Goal: Information Seeking & Learning: Learn about a topic

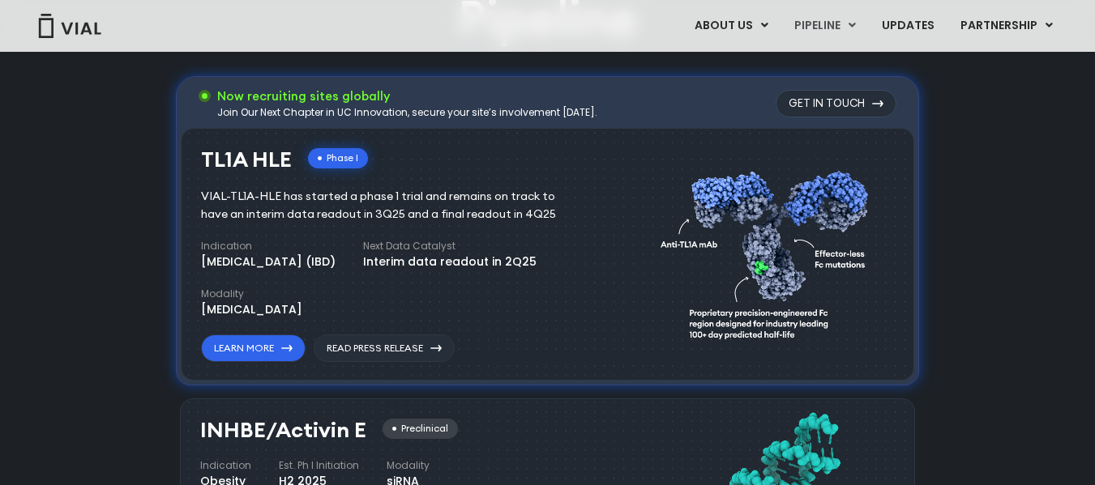
scroll to position [1054, 0]
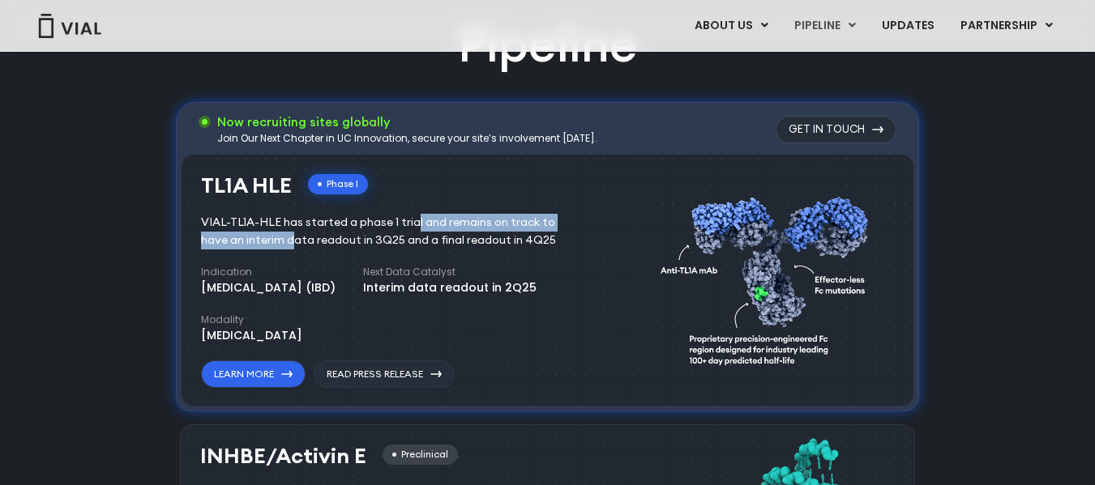
drag, startPoint x: 350, startPoint y: 221, endPoint x: 579, endPoint y: 229, distance: 229.5
click at [579, 229] on div "TL1A HLE Phase I VIAL-TL1A-HLE has started a phase 1 trial and remains on track…" at bounding box center [397, 281] width 392 height 215
click at [554, 230] on div "VIAL-TL1A-HLE has started a phase 1 trial and remains on track to have an inter…" at bounding box center [390, 232] width 378 height 36
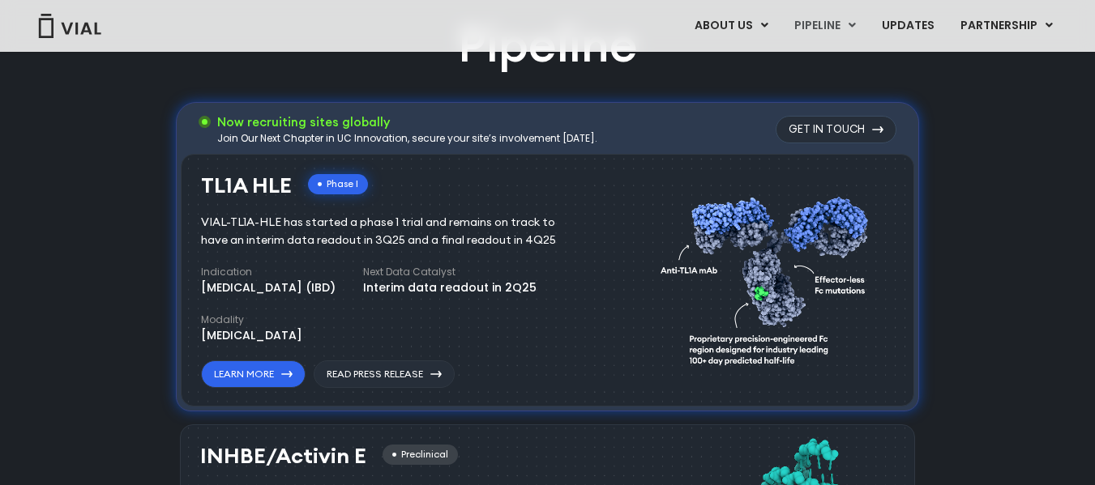
drag, startPoint x: 451, startPoint y: 246, endPoint x: 290, endPoint y: 248, distance: 161.3
click at [290, 248] on div "VIAL-TL1A-HLE has started a phase 1 trial and remains on track to have an inter…" at bounding box center [390, 232] width 378 height 36
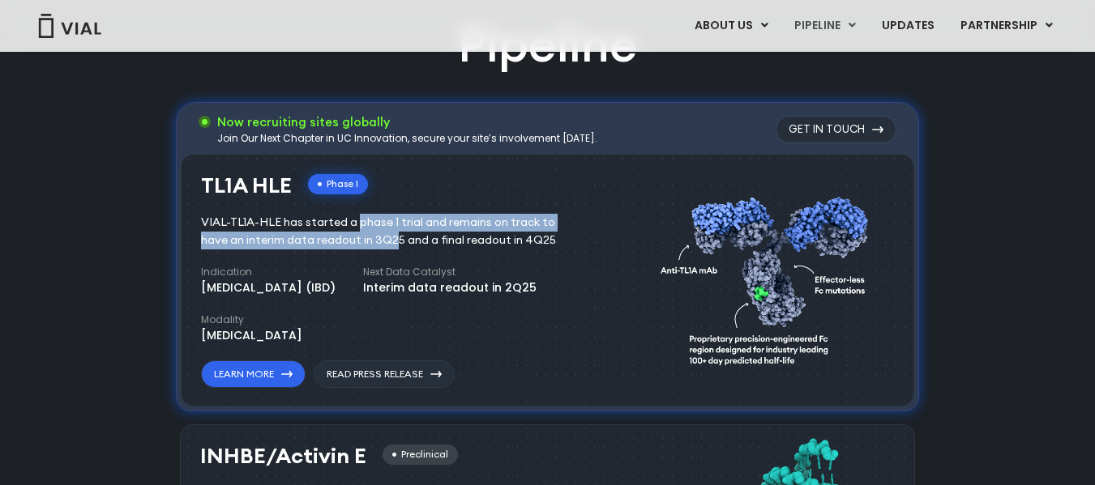
drag, startPoint x: 290, startPoint y: 244, endPoint x: 285, endPoint y: 230, distance: 14.6
click at [285, 230] on div "VIAL-TL1A-HLE has started a phase 1 trial and remains on track to have an inter…" at bounding box center [390, 232] width 378 height 36
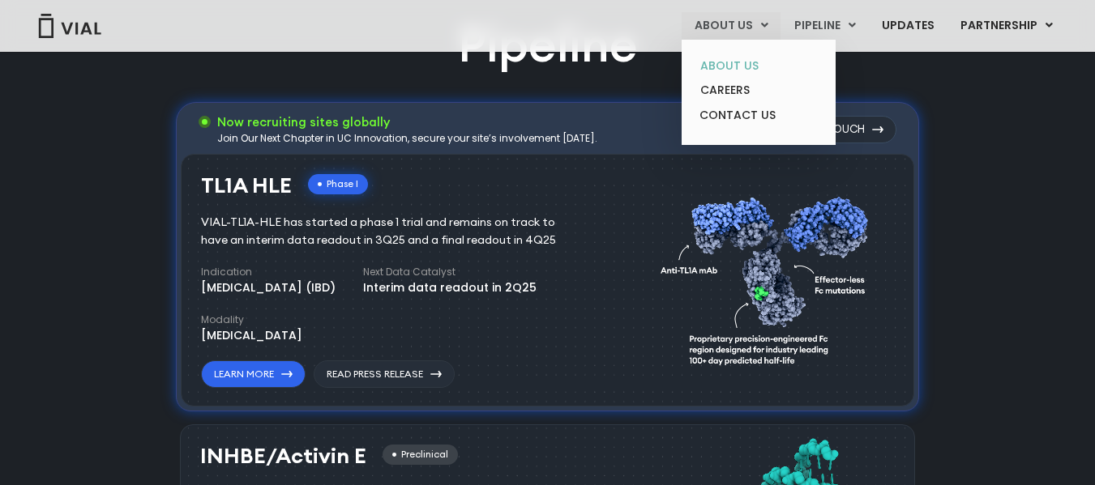
click at [746, 71] on link "ABOUT US" at bounding box center [758, 65] width 142 height 25
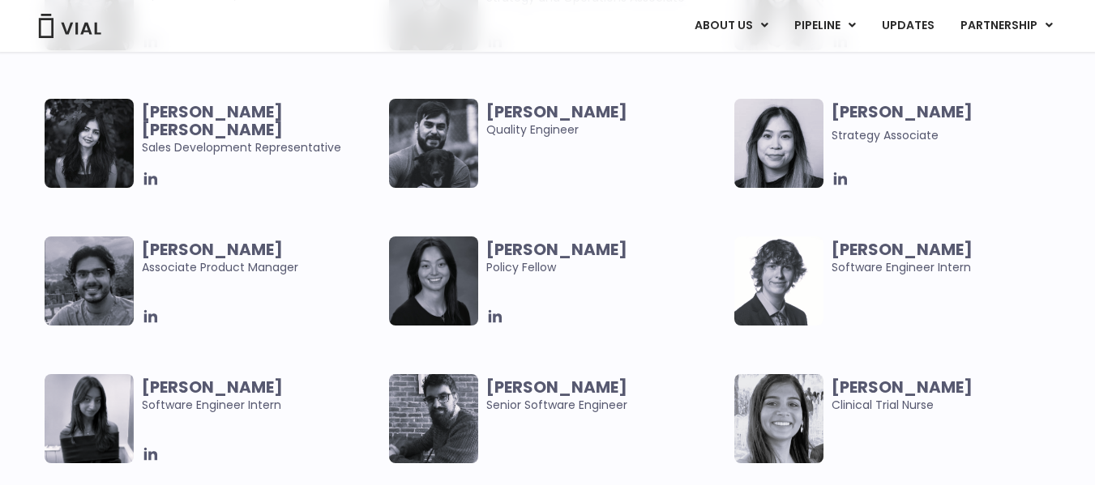
scroll to position [3161, 0]
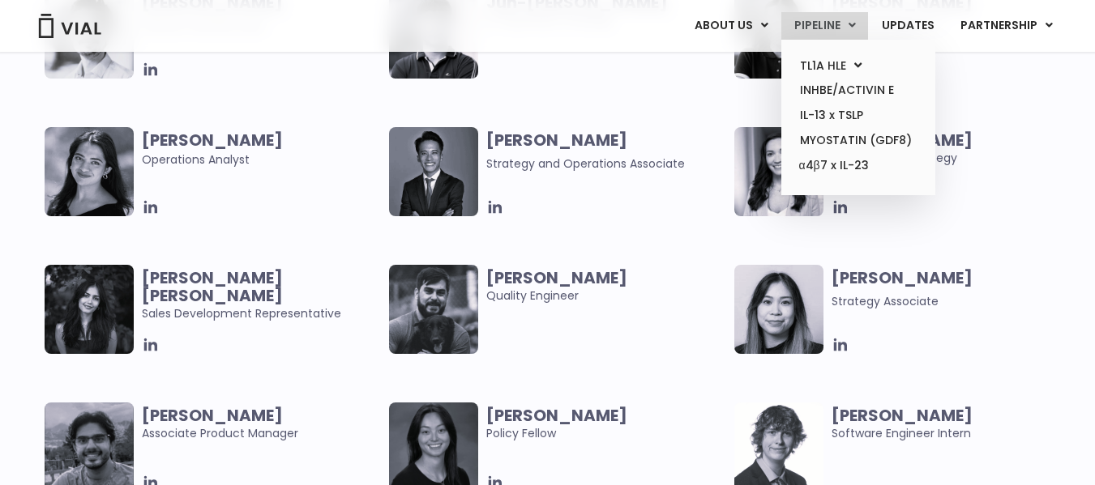
click at [840, 18] on link "PIPELINE" at bounding box center [824, 26] width 87 height 28
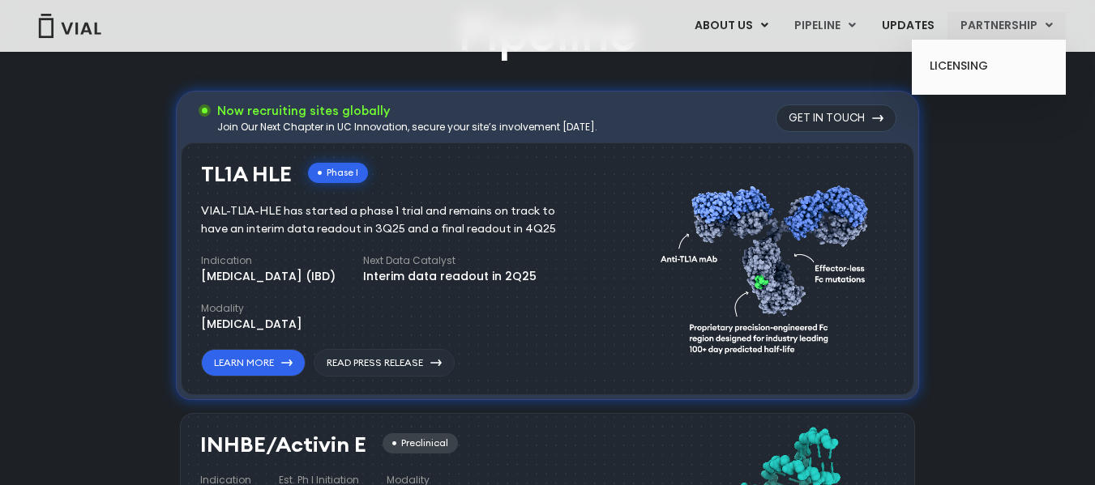
click at [980, 25] on link "PARTNERSHIP" at bounding box center [1006, 26] width 118 height 28
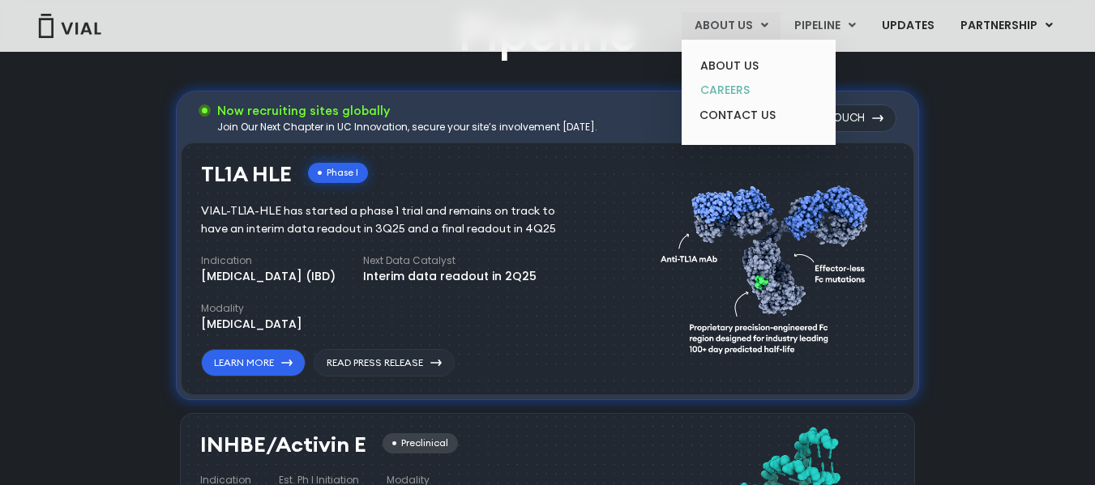
click at [756, 87] on link "CAREERS" at bounding box center [758, 90] width 142 height 25
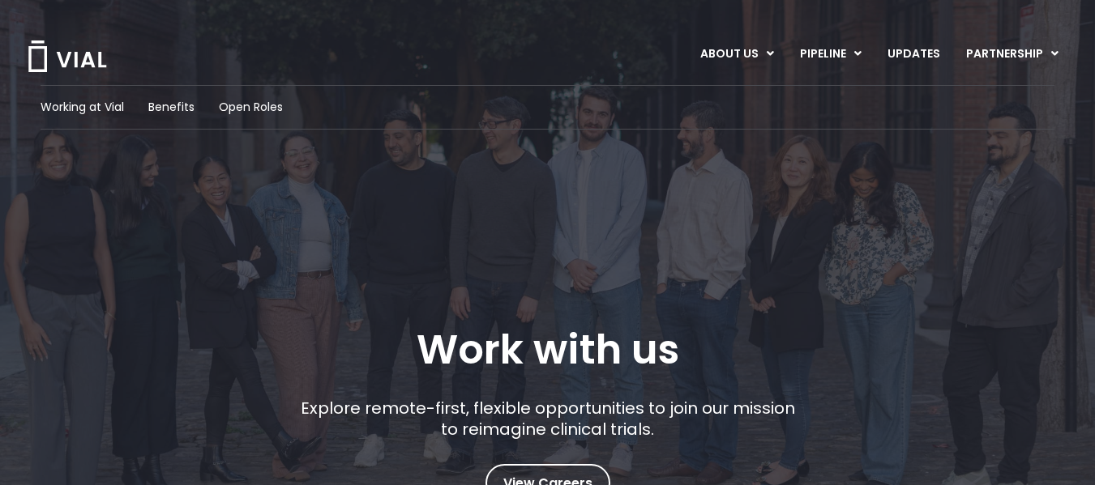
scroll to position [162, 0]
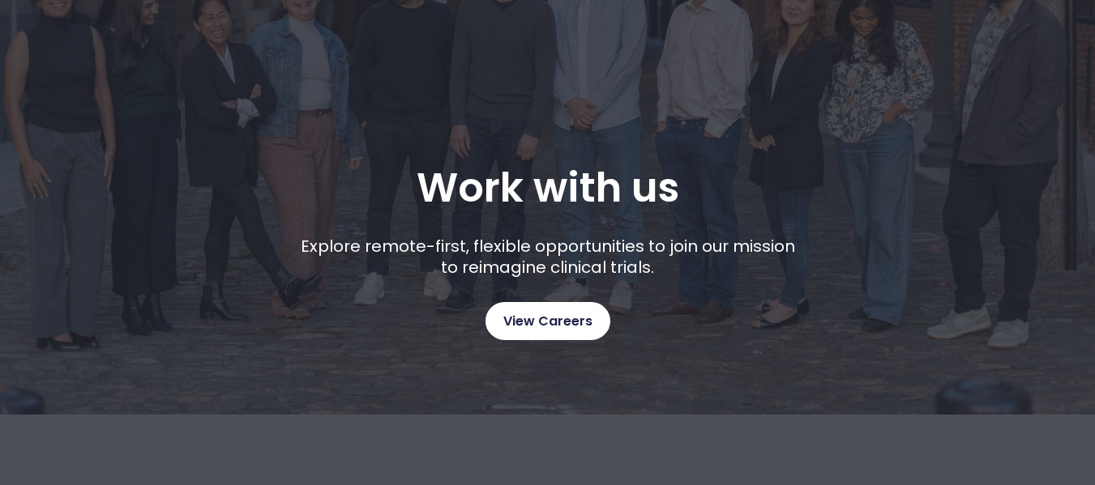
click at [560, 322] on span "View Careers" at bounding box center [547, 321] width 89 height 21
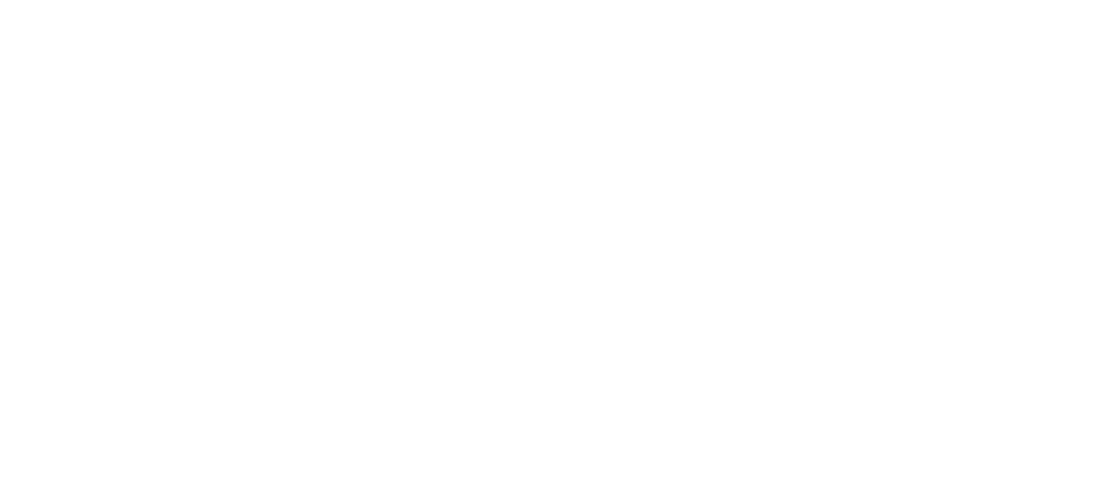
scroll to position [2486, 0]
